Goal: Information Seeking & Learning: Learn about a topic

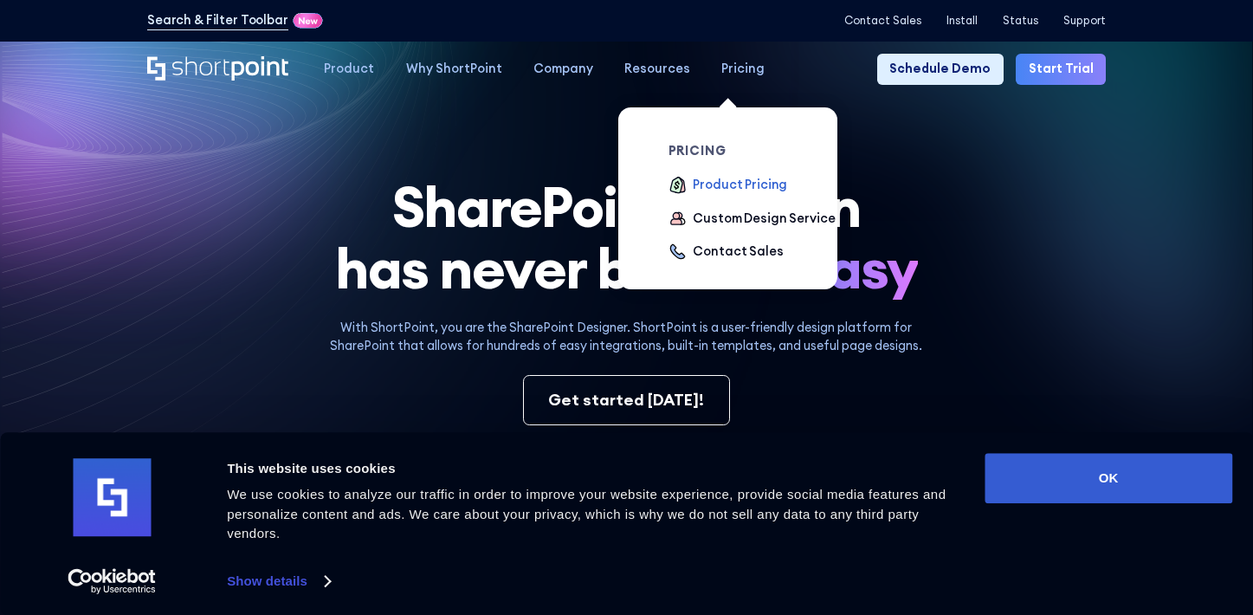
click at [704, 182] on div "Product Pricing" at bounding box center [740, 185] width 94 height 19
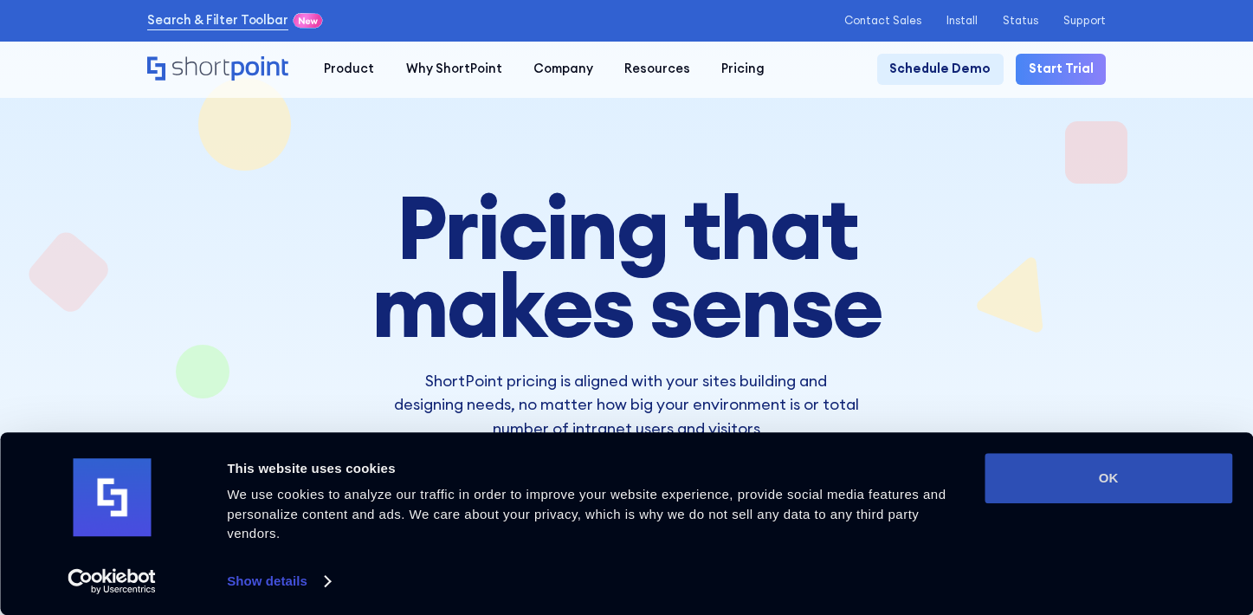
click at [1035, 469] on button "OK" at bounding box center [1108, 478] width 248 height 50
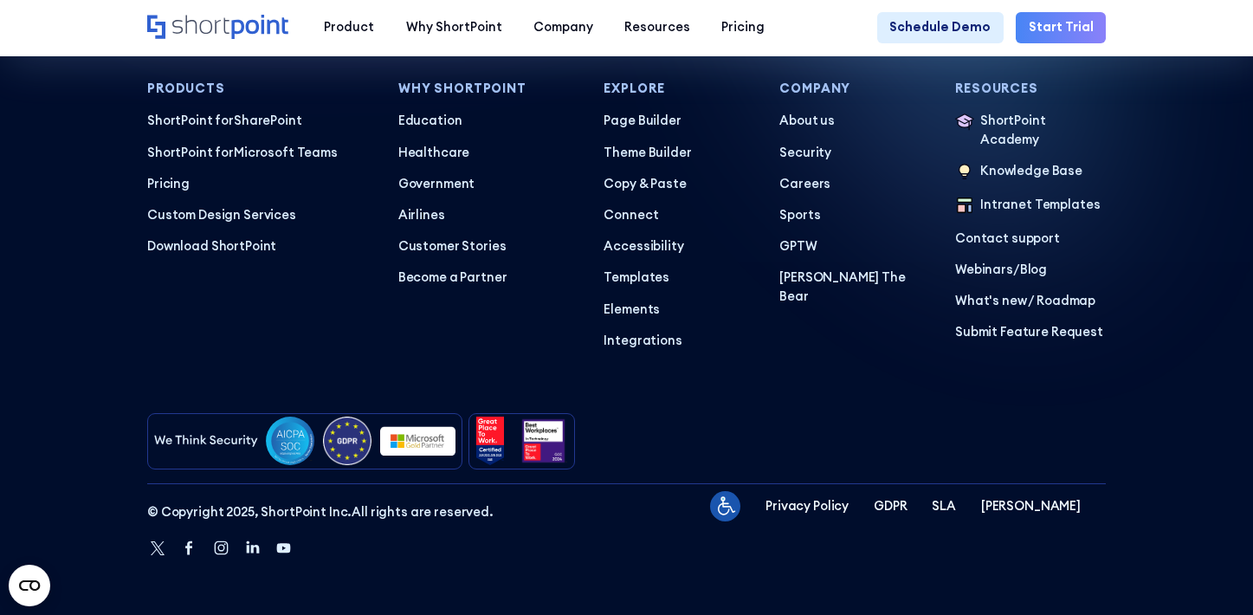
scroll to position [7950, 0]
